Goal: Information Seeking & Learning: Learn about a topic

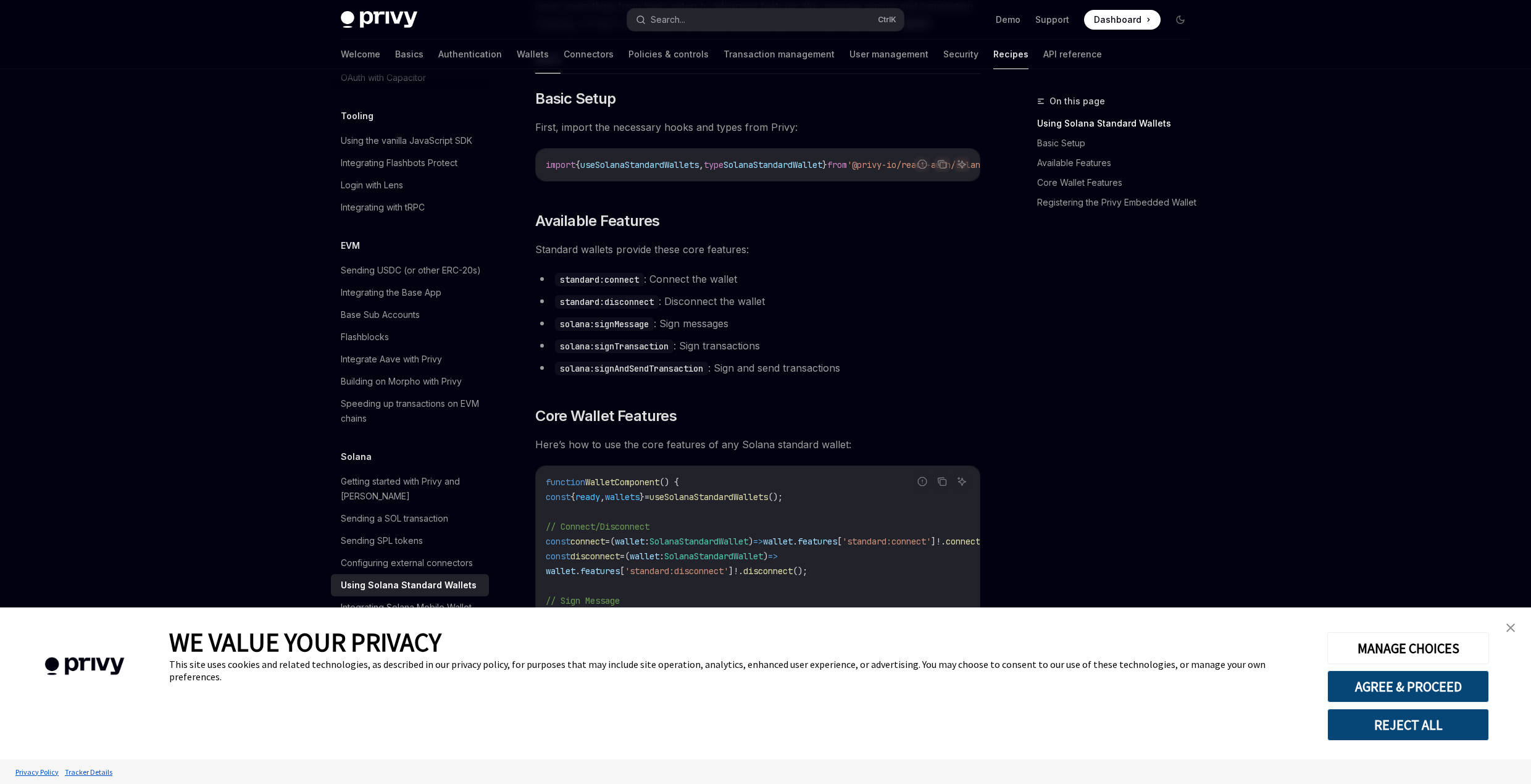
scroll to position [371, 0]
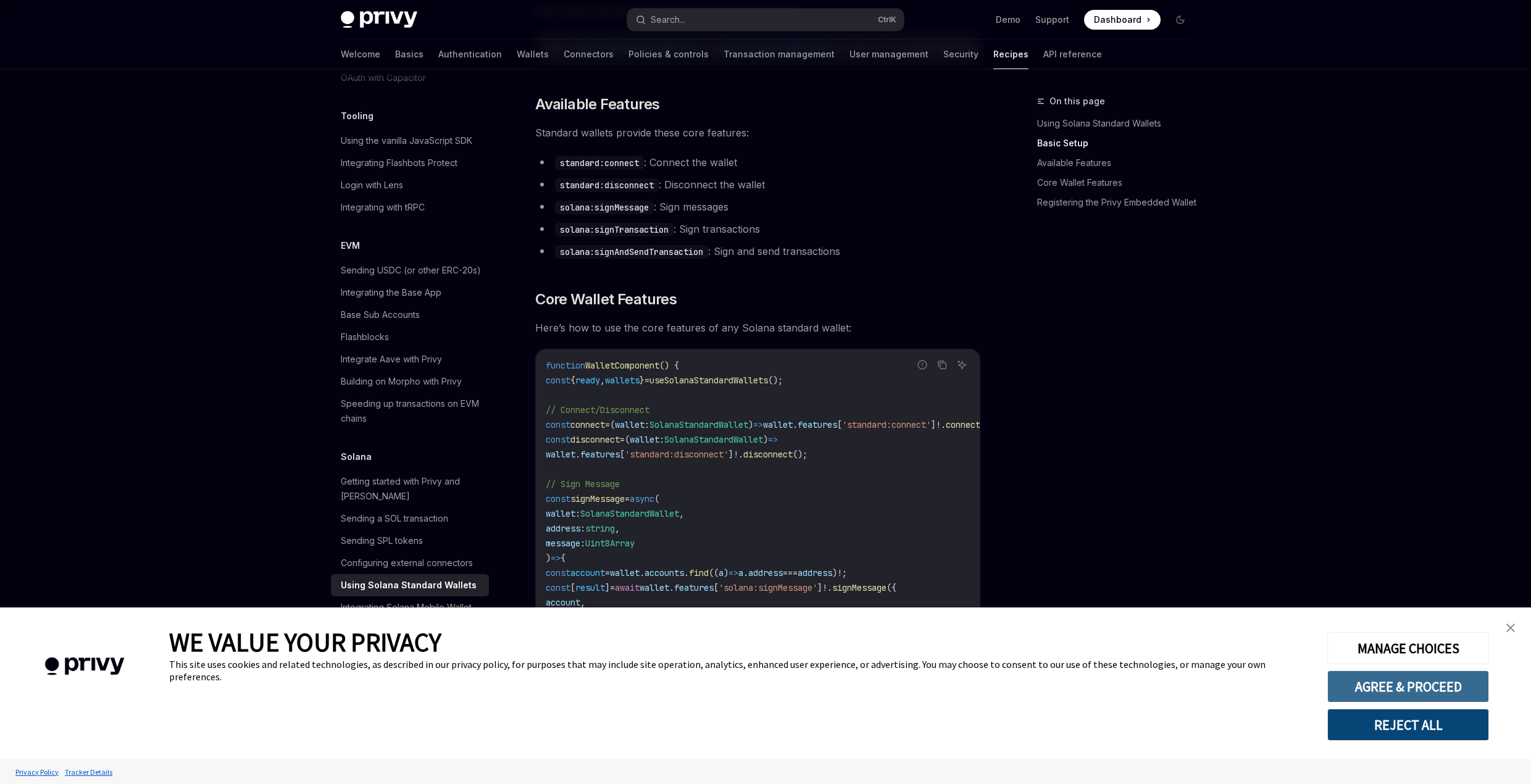
click at [1393, 685] on button "AGREE & PROCEED" at bounding box center [1408, 686] width 162 height 32
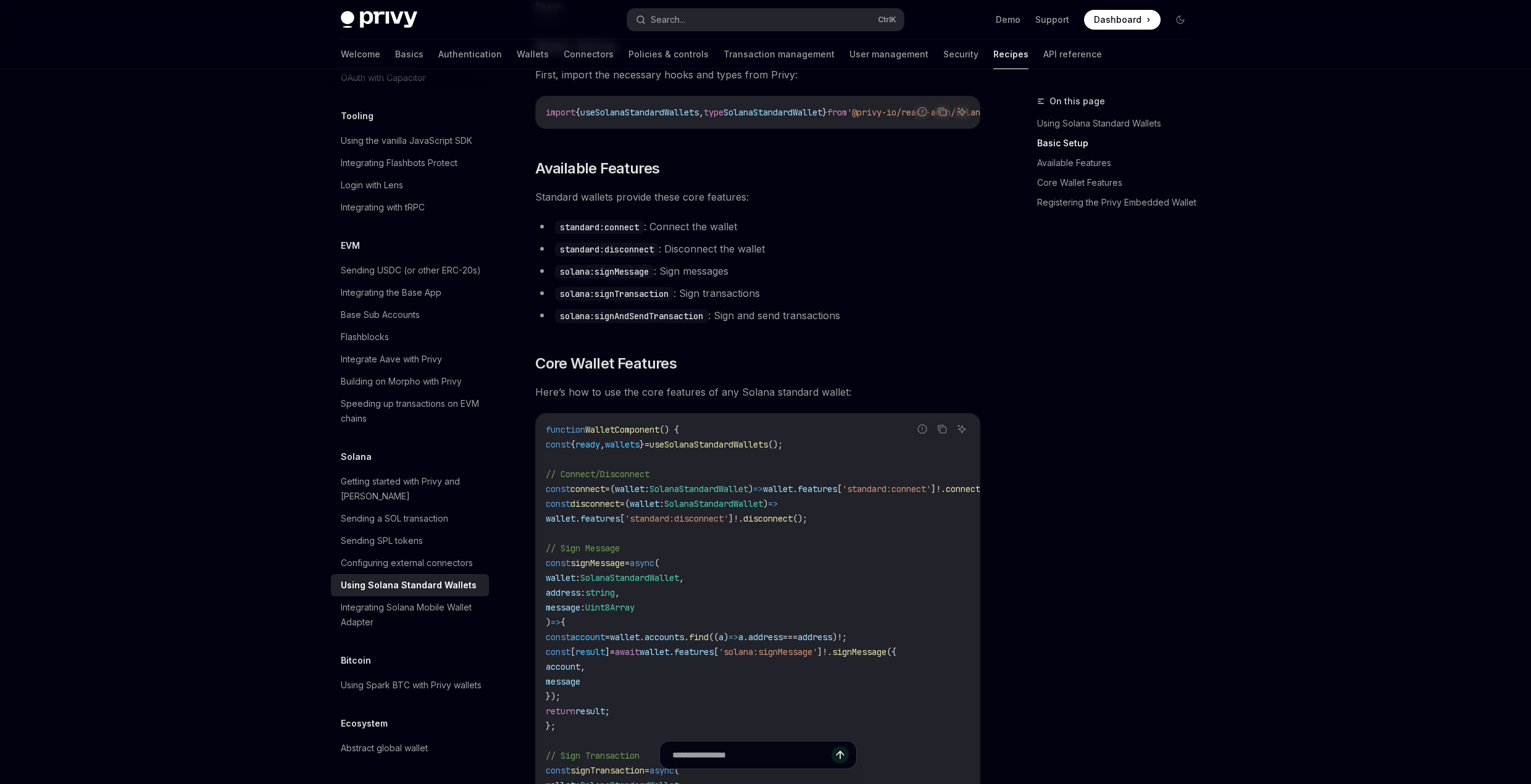
scroll to position [143, 0]
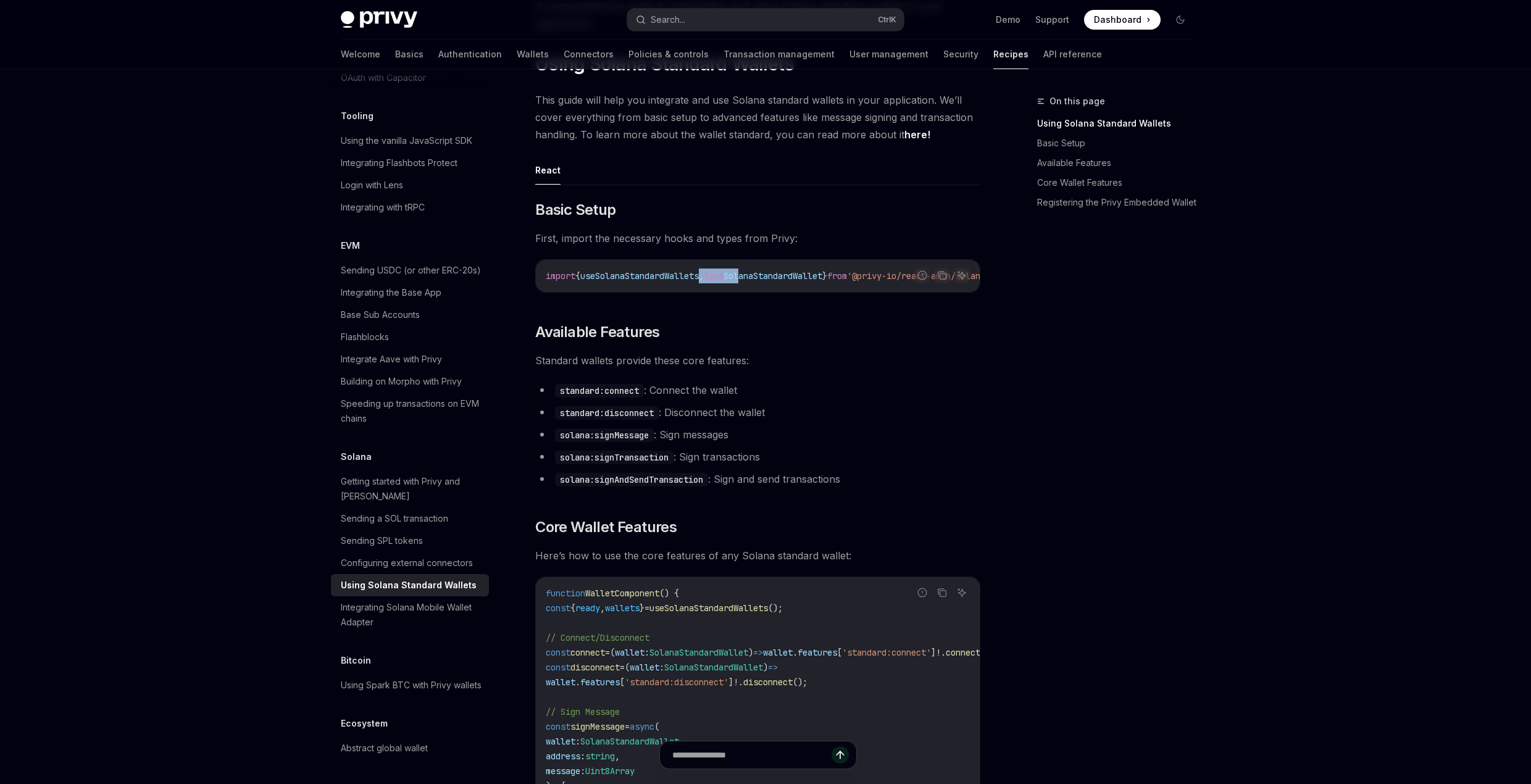
drag, startPoint x: 697, startPoint y: 396, endPoint x: 759, endPoint y: 398, distance: 62.0
click at [759, 292] on div "import { useSolanaStandardWallets , type SolanaStandardWallet } from '@privy-io…" at bounding box center [757, 275] width 444 height 32
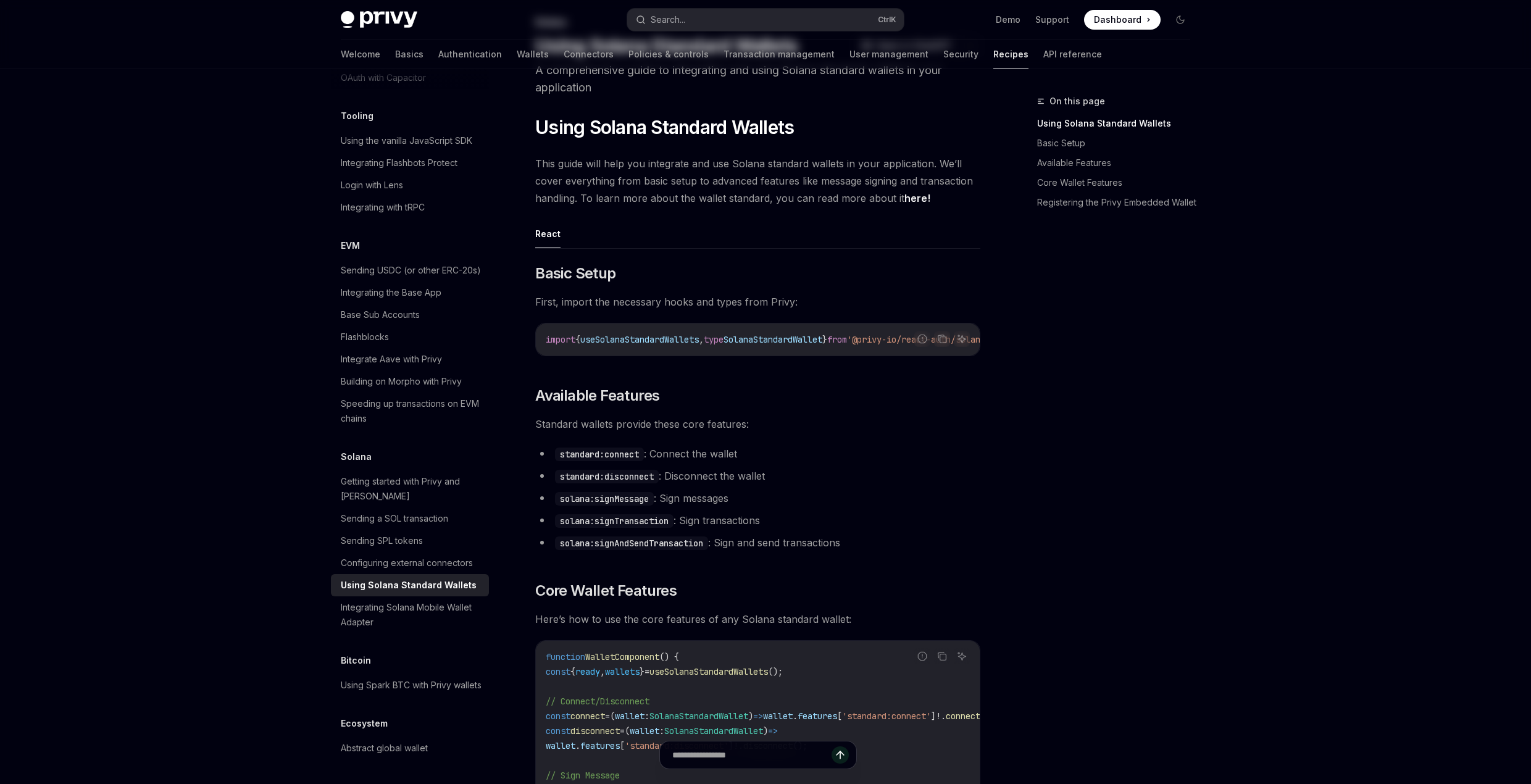
scroll to position [432, 0]
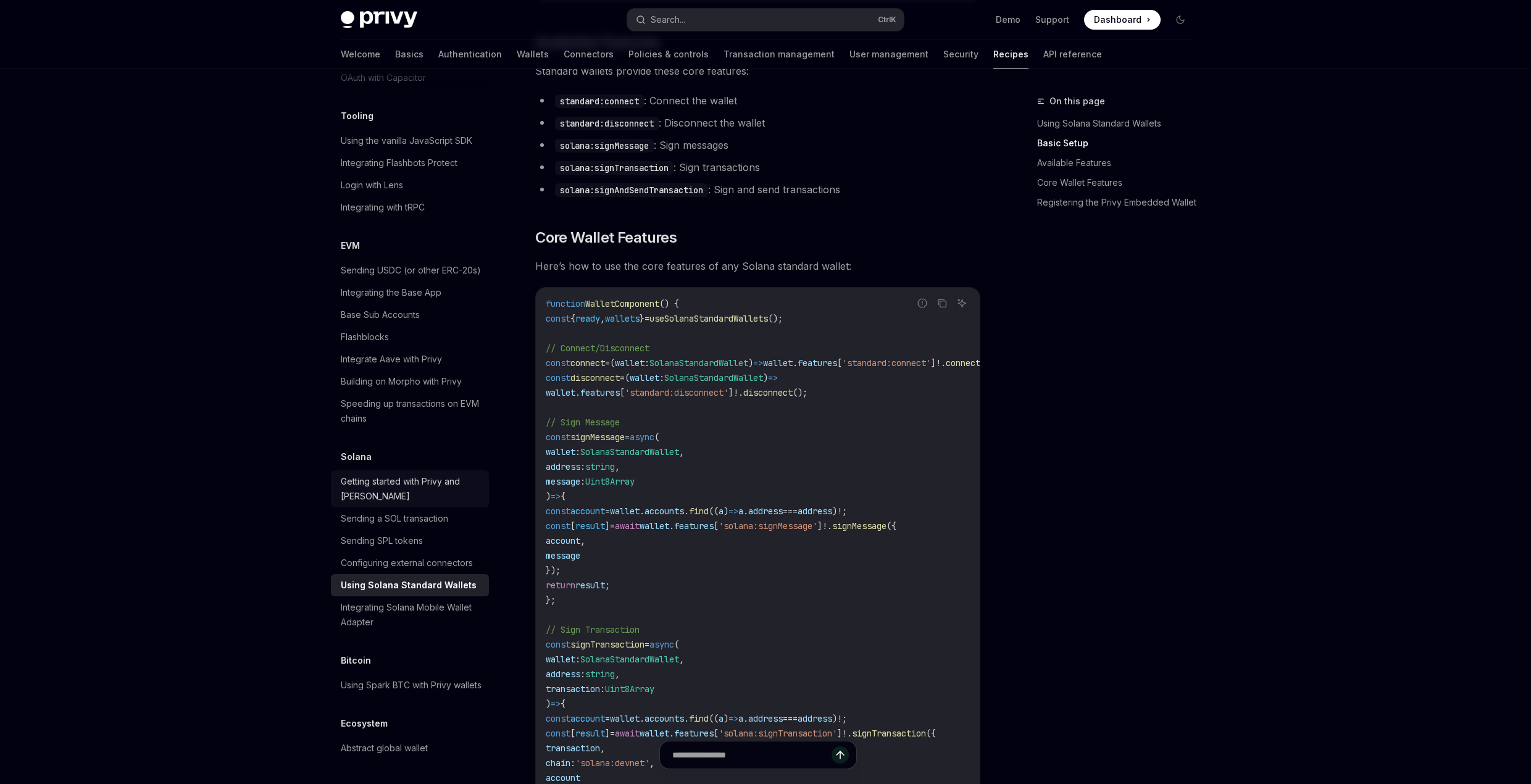
drag, startPoint x: 337, startPoint y: 396, endPoint x: 346, endPoint y: 398, distance: 9.2
click at [341, 474] on div "Getting started with Privy and [PERSON_NAME]" at bounding box center [411, 489] width 140 height 30
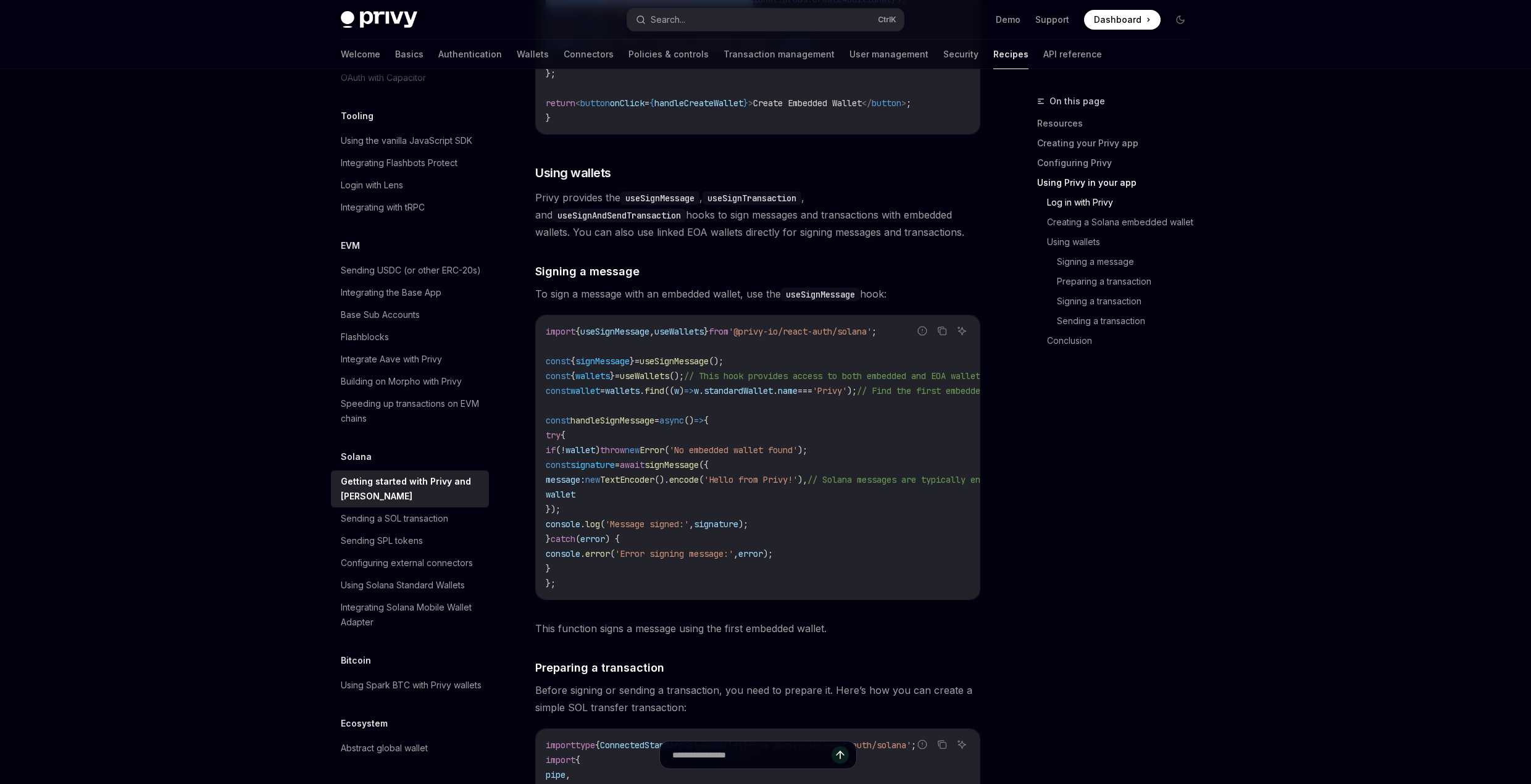
drag, startPoint x: 864, startPoint y: 543, endPoint x: 506, endPoint y: 533, distance: 358.1
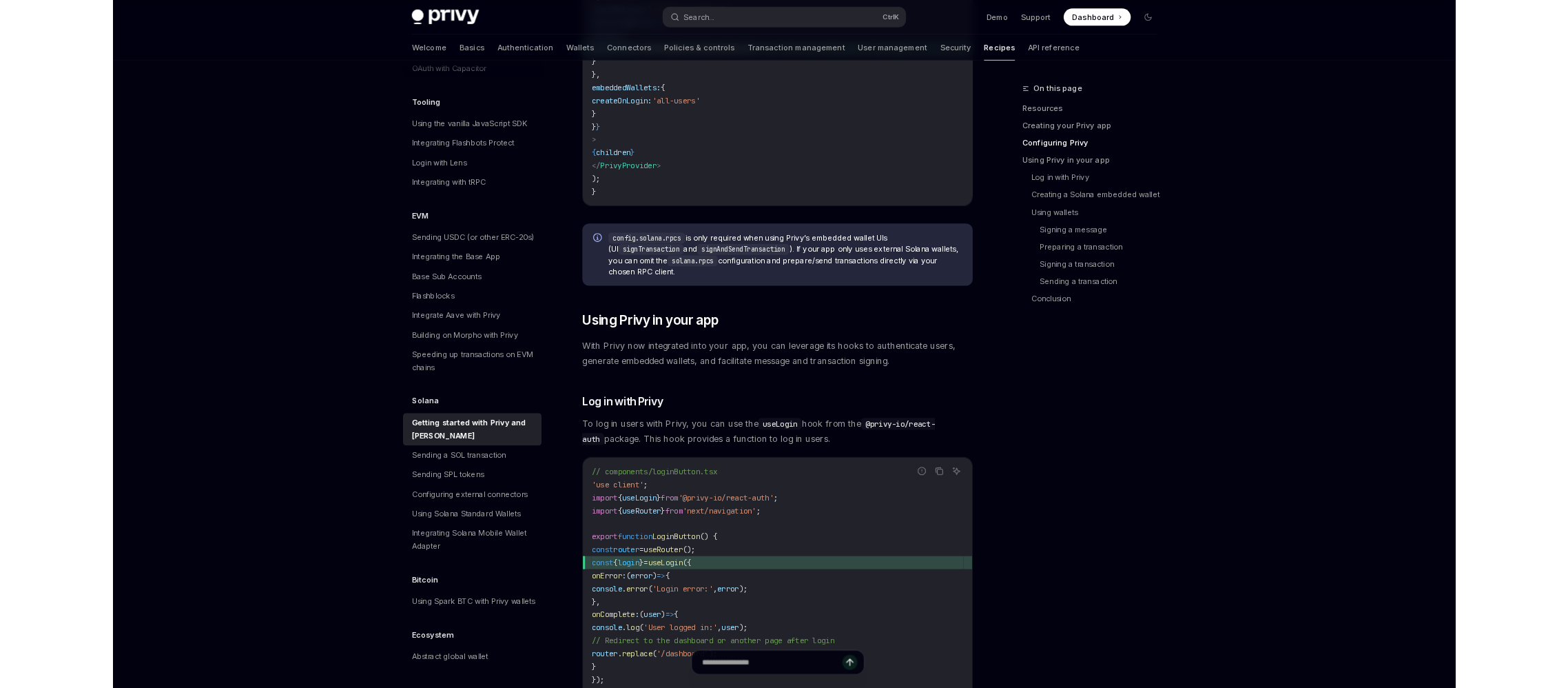
scroll to position [1179, 0]
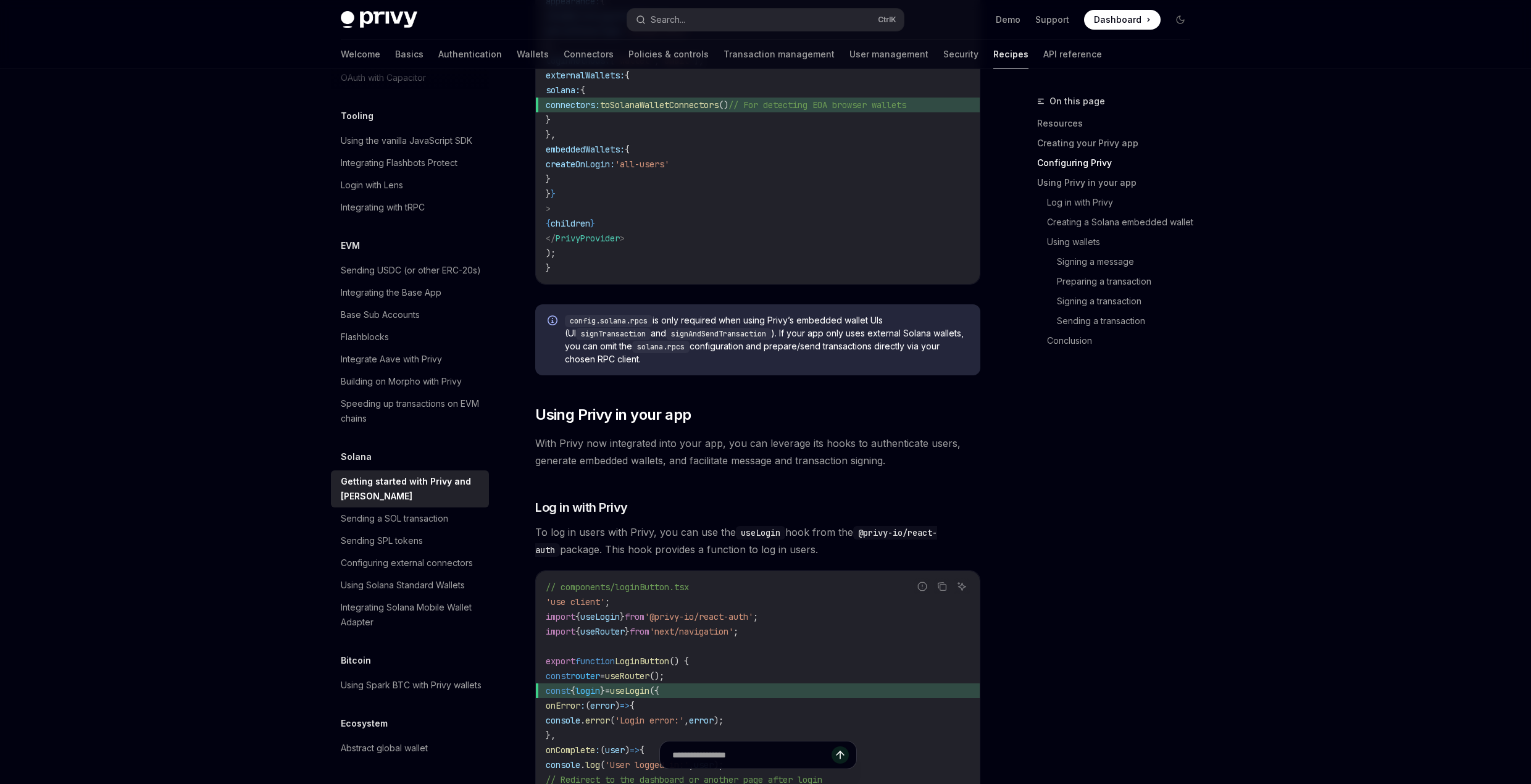
type textarea "*"
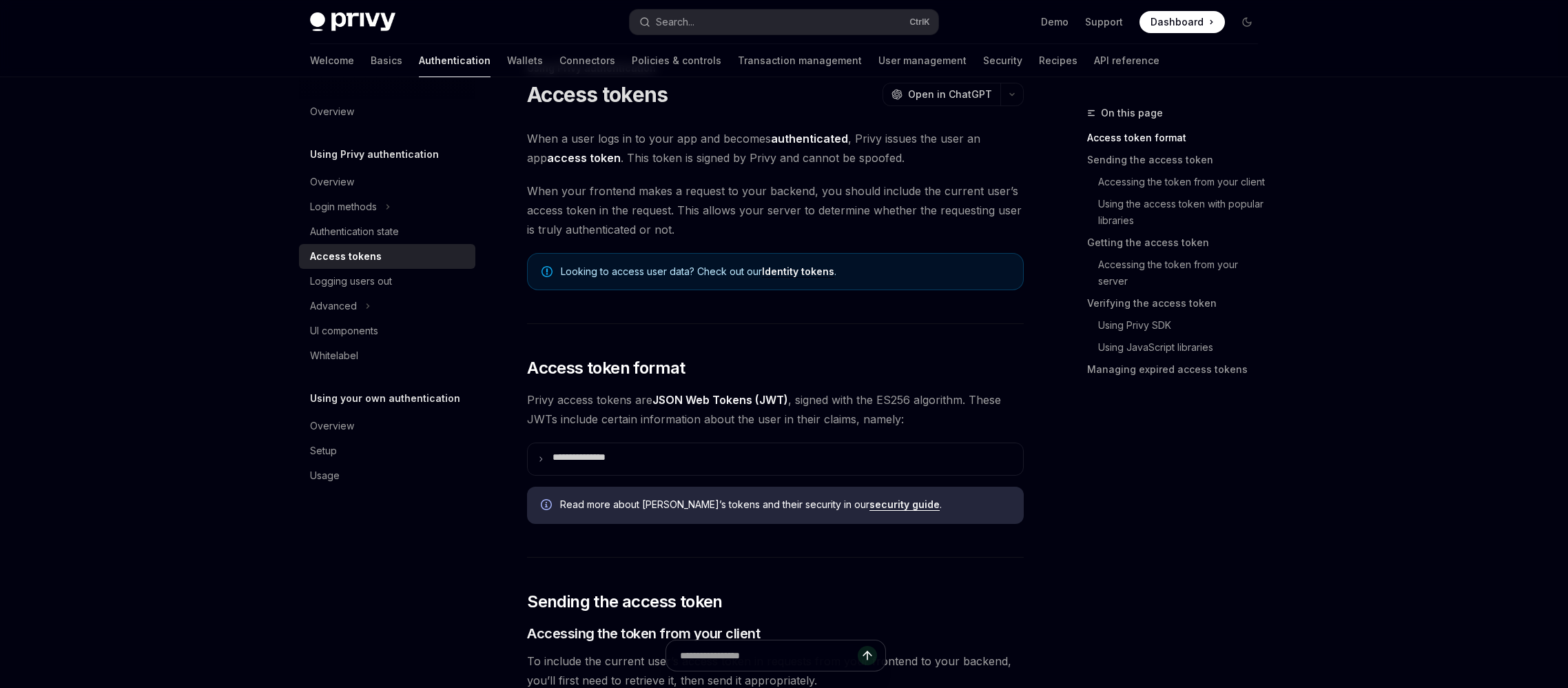
scroll to position [276, 0]
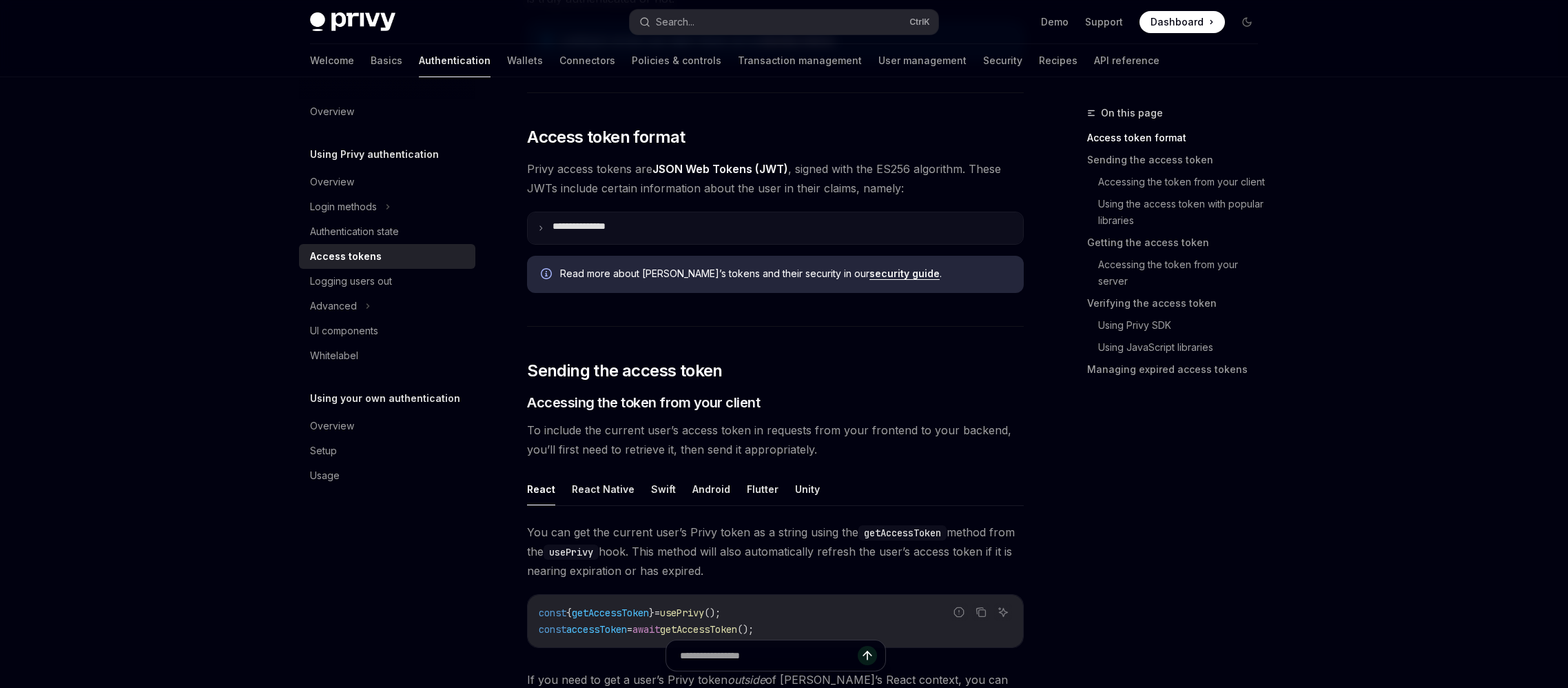
click at [553, 236] on p "**********" at bounding box center [600, 227] width 93 height 15
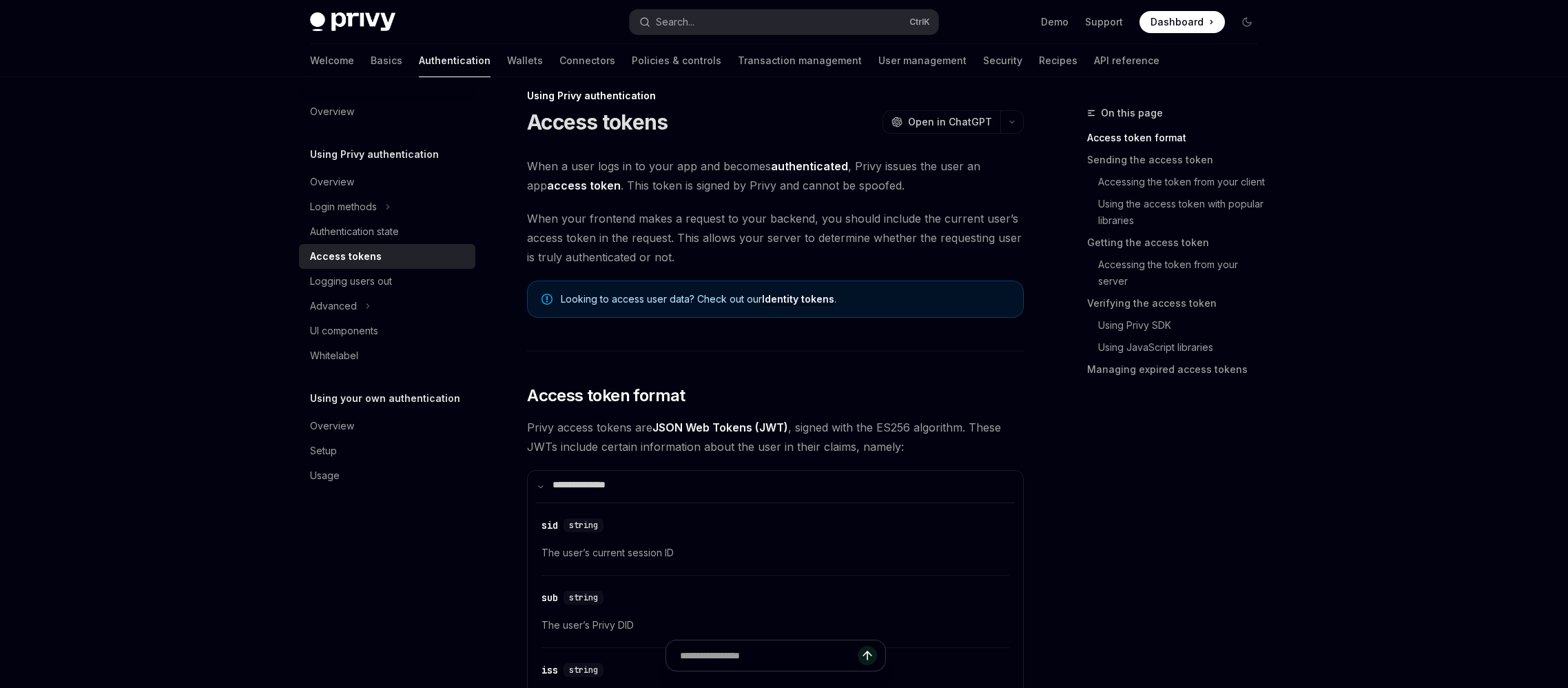
scroll to position [0, 0]
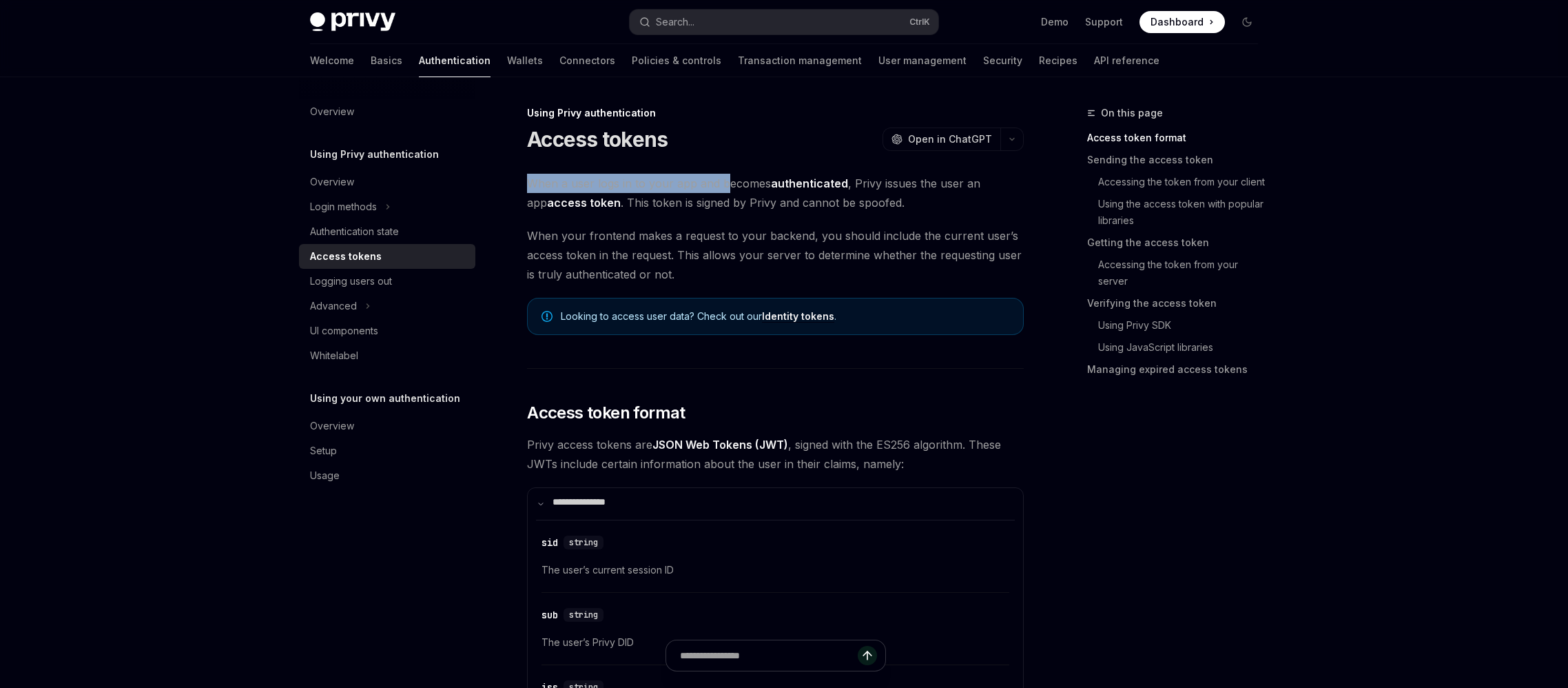
drag, startPoint x: 467, startPoint y: 226, endPoint x: 713, endPoint y: 238, distance: 246.3
click at [713, 212] on span "When a user logs in to your app and becomes authenticated , Privy issues the us…" at bounding box center [776, 193] width 497 height 39
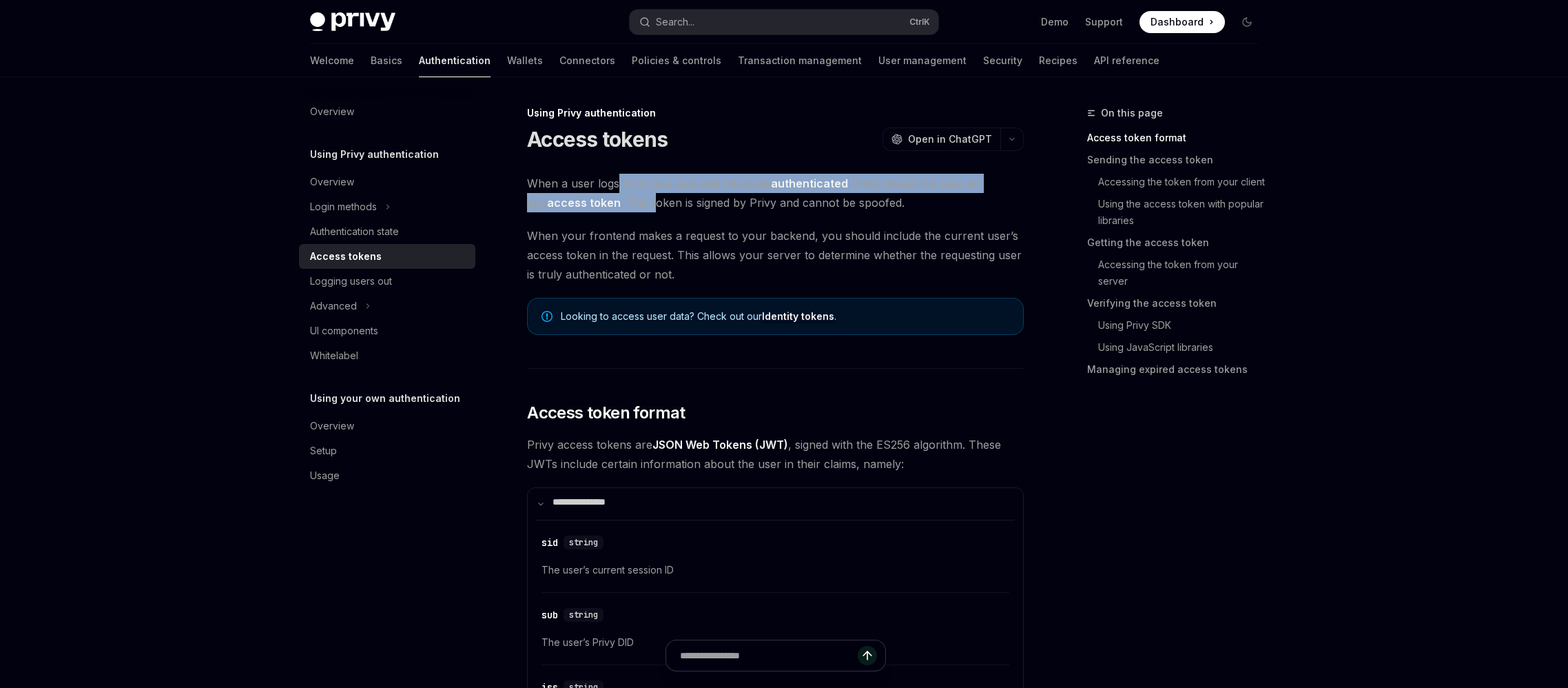
drag, startPoint x: 593, startPoint y: 246, endPoint x: 599, endPoint y: 250, distance: 7.2
click at [599, 212] on span "When a user logs in to your app and becomes authenticated , Privy issues the us…" at bounding box center [776, 193] width 497 height 39
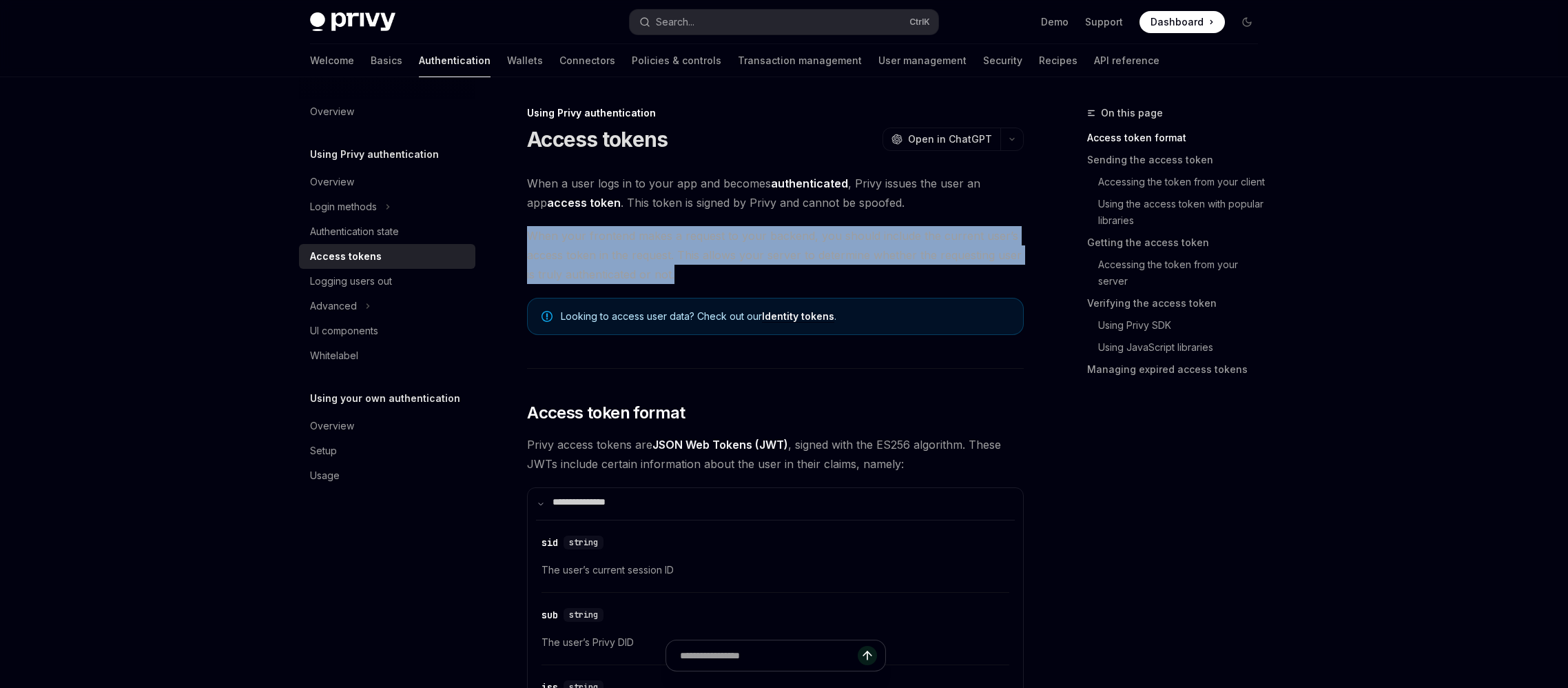
drag, startPoint x: 496, startPoint y: 303, endPoint x: 651, endPoint y: 336, distance: 158.5
click at [651, 284] on span "When your frontend makes a request to your backend, you should include the curr…" at bounding box center [776, 255] width 497 height 58
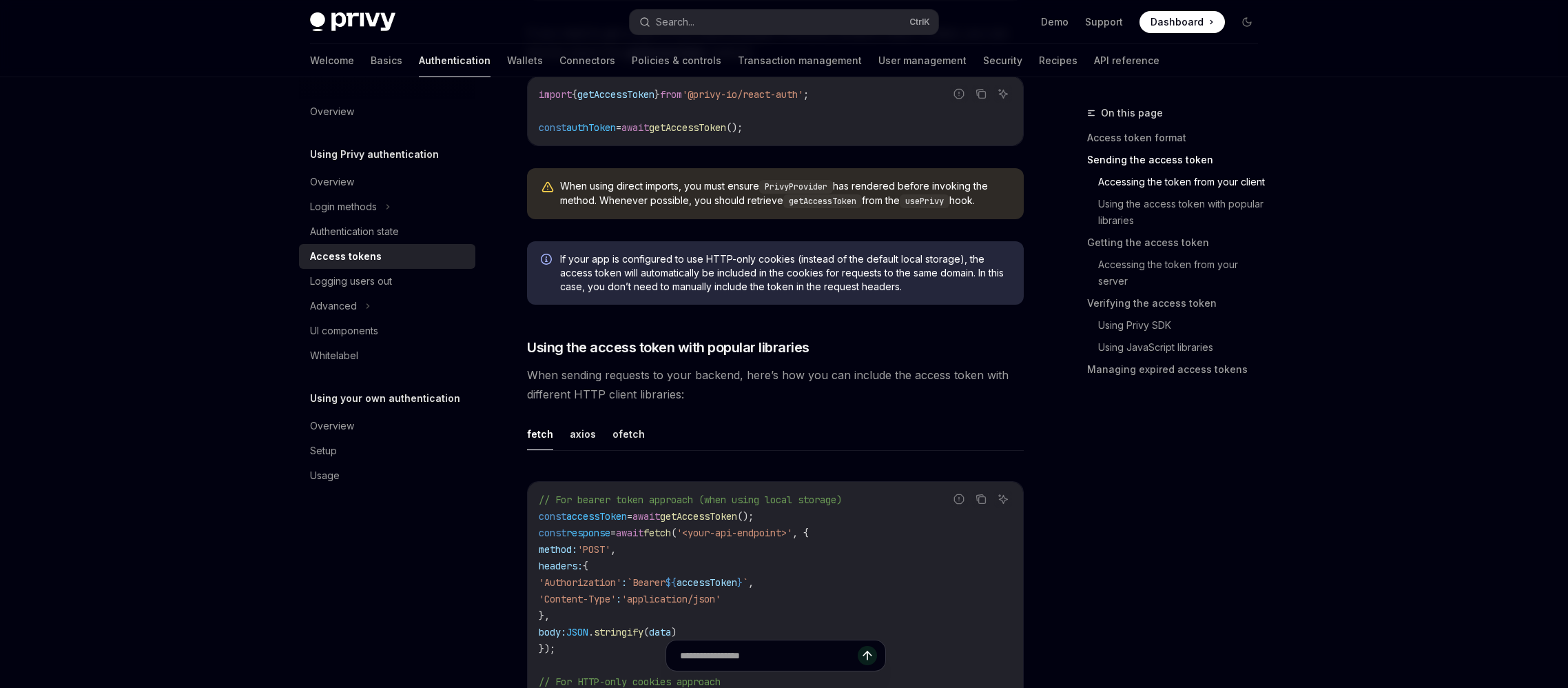
scroll to position [1379, 0]
drag, startPoint x: 467, startPoint y: 195, endPoint x: 513, endPoint y: 225, distance: 54.9
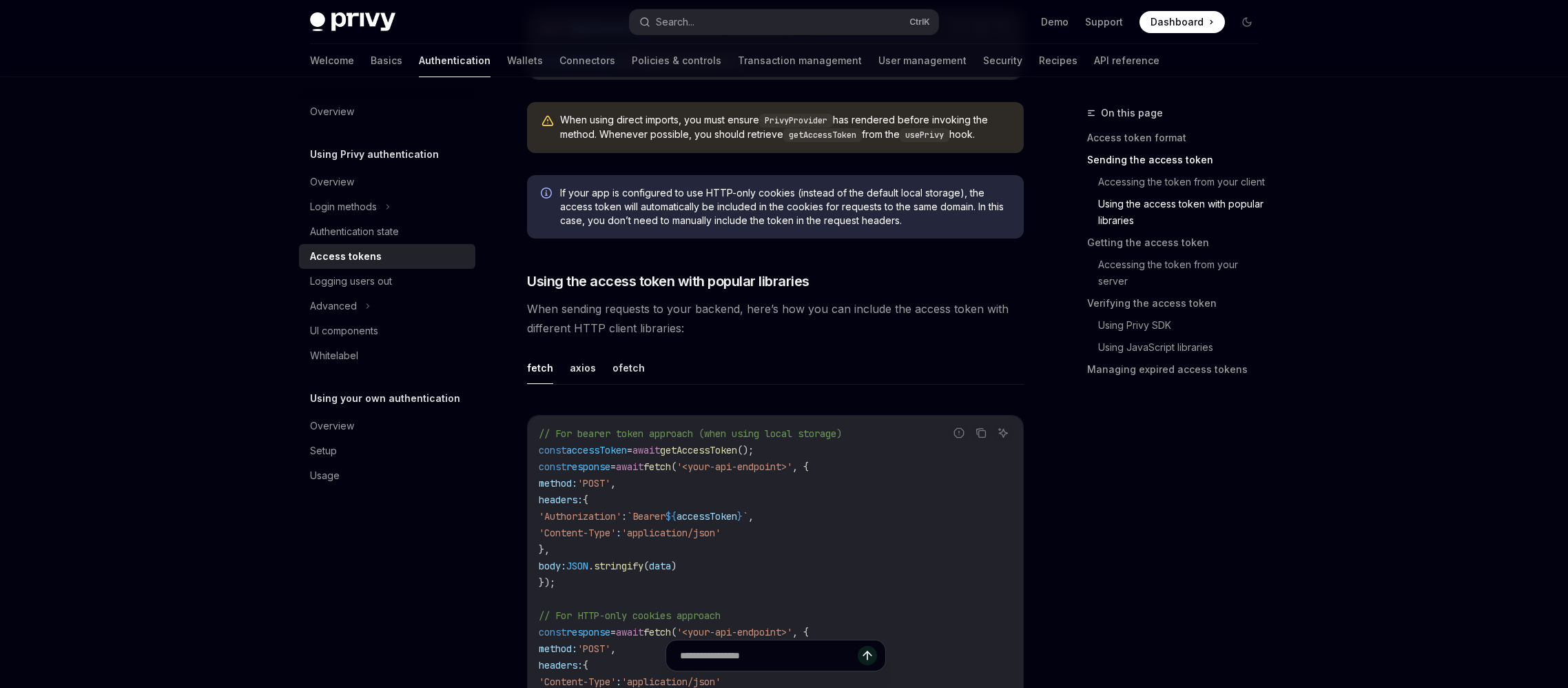
scroll to position [1447, 0]
drag, startPoint x: 453, startPoint y: 304, endPoint x: 508, endPoint y: 322, distance: 57.9
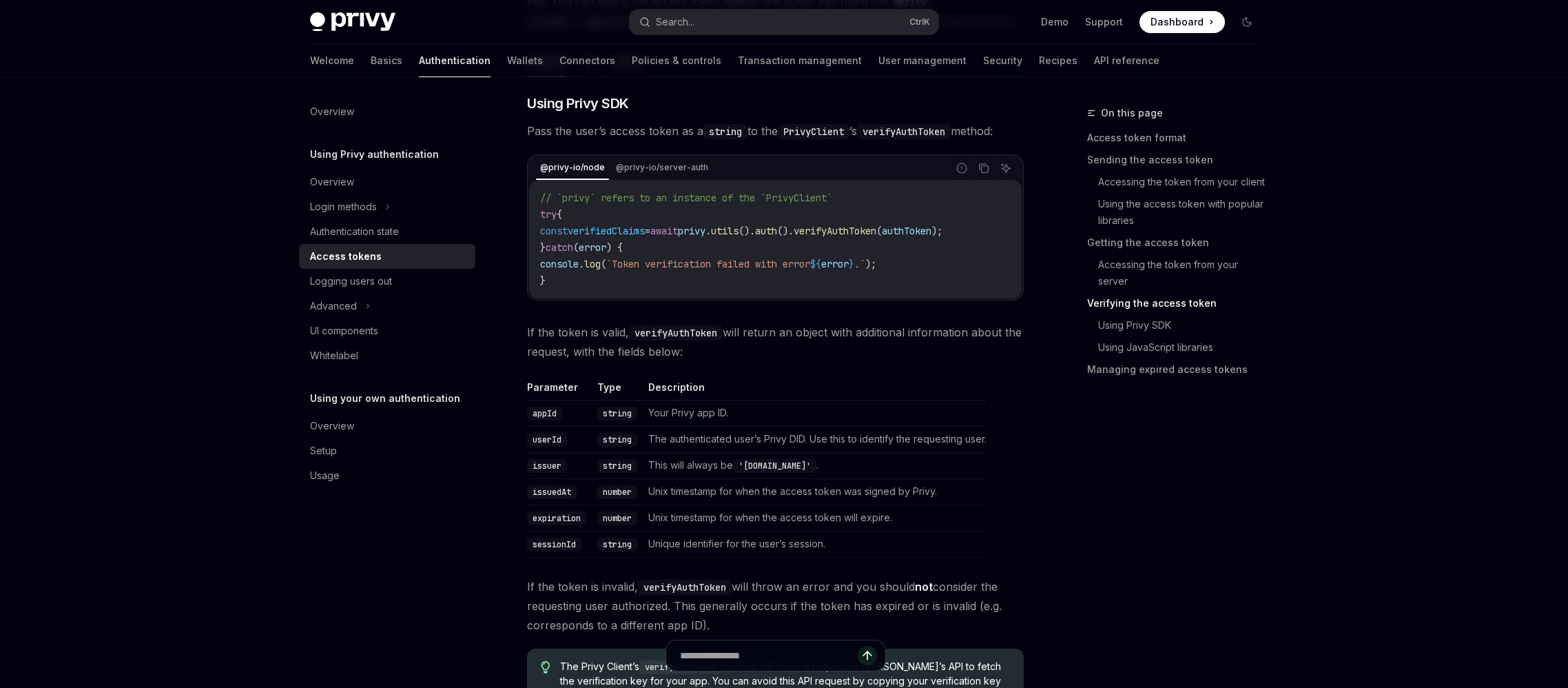
scroll to position [2689, 0]
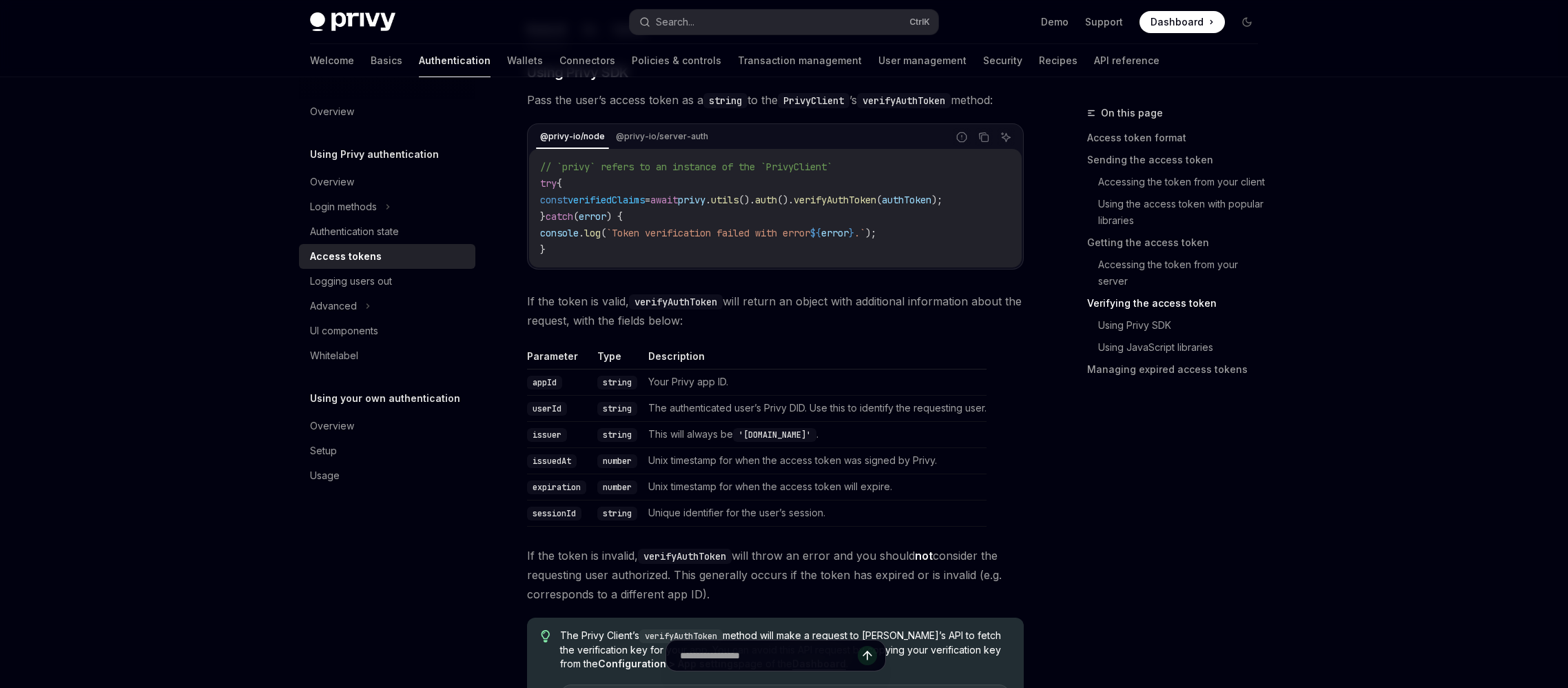
drag, startPoint x: 462, startPoint y: 265, endPoint x: 589, endPoint y: 293, distance: 130.0
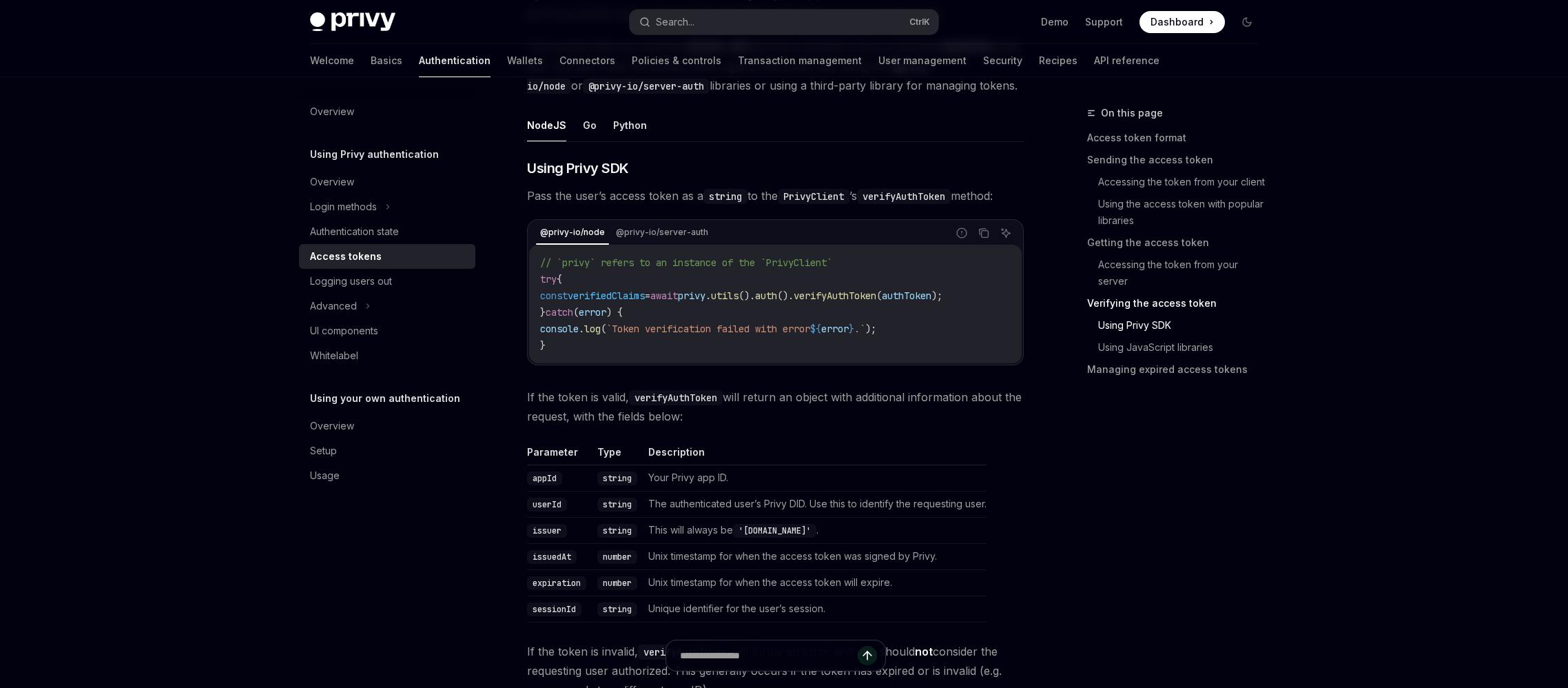
scroll to position [2964, 0]
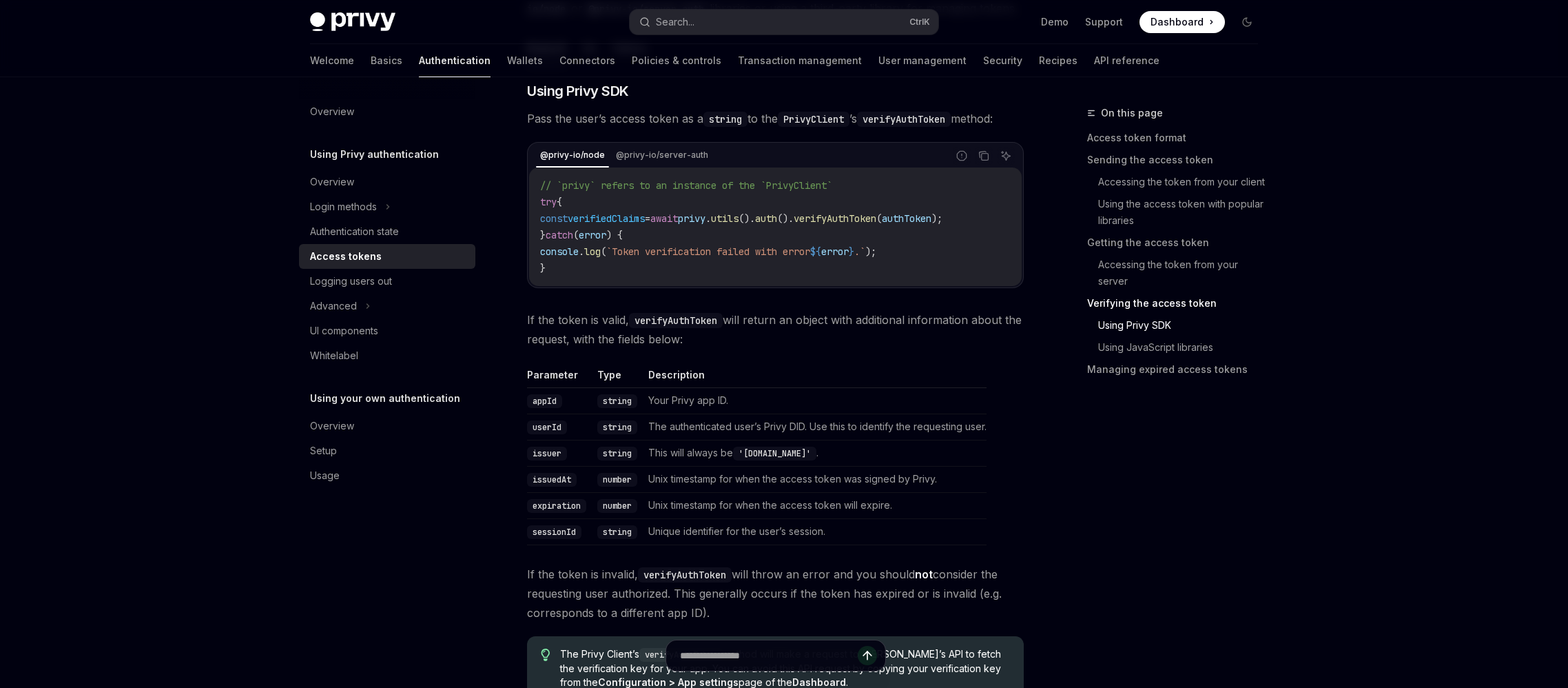
drag, startPoint x: 530, startPoint y: 307, endPoint x: 852, endPoint y: 300, distance: 322.1
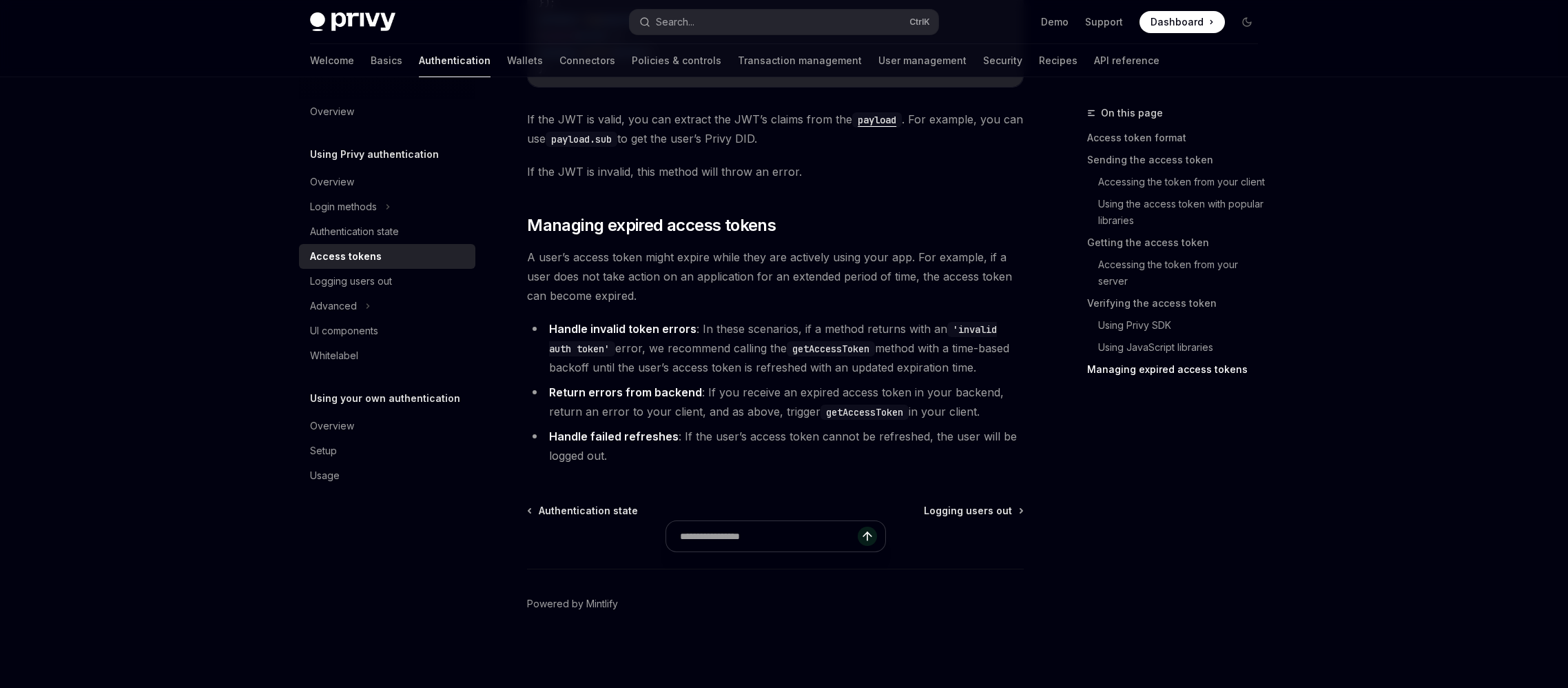
scroll to position [5170, 0]
drag, startPoint x: 526, startPoint y: 353, endPoint x: 494, endPoint y: 295, distance: 66.2
drag, startPoint x: 493, startPoint y: 293, endPoint x: 535, endPoint y: 350, distance: 70.8
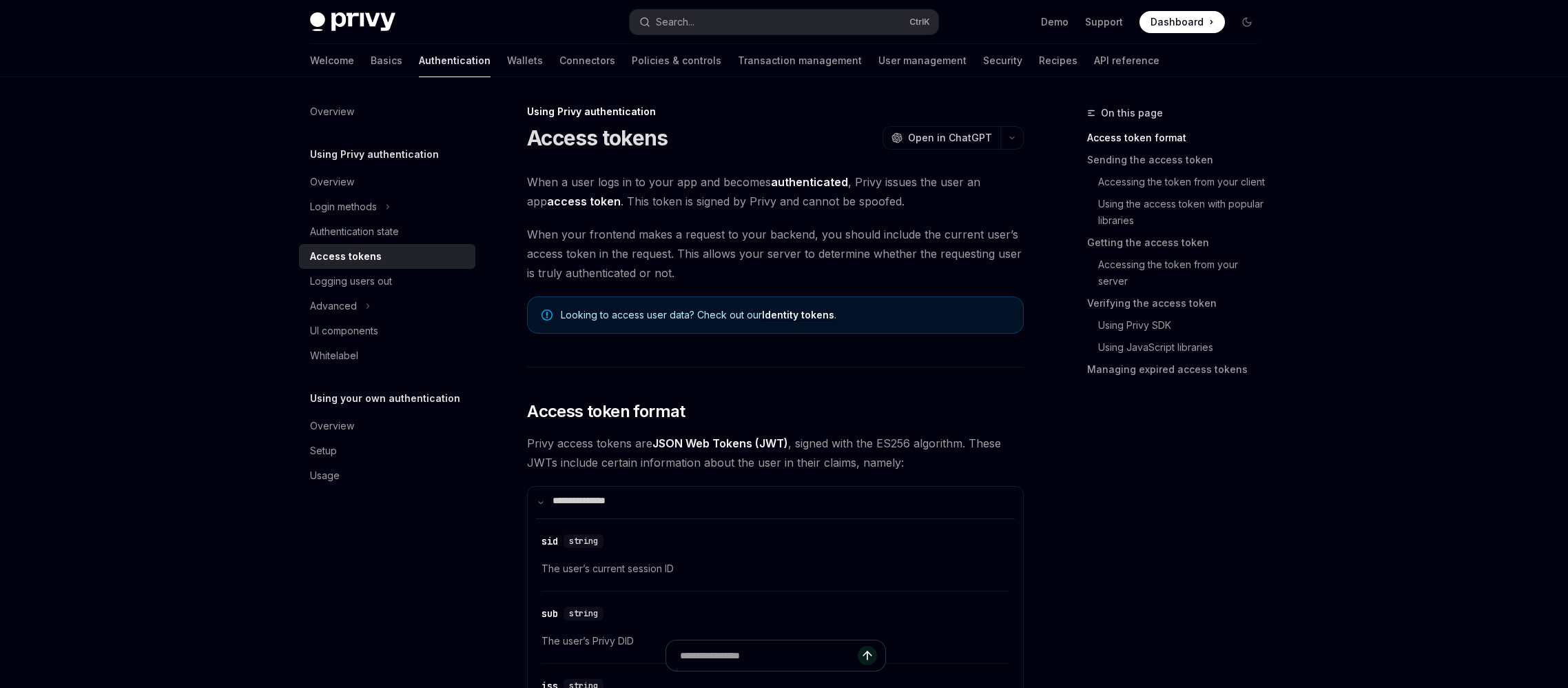
scroll to position [0, 0]
